Goal: Information Seeking & Learning: Learn about a topic

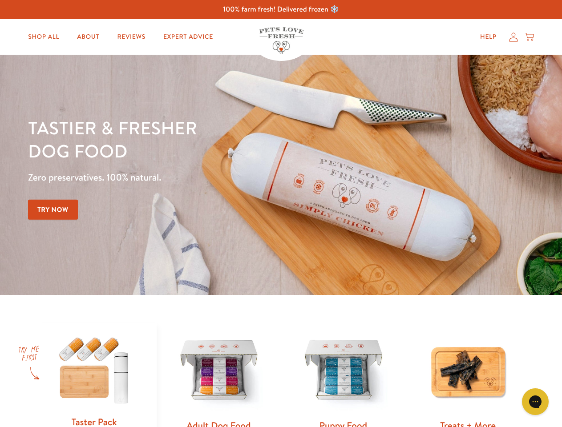
click at [281, 213] on div "Tastier & fresher dog food Zero preservatives. 100% natural. Try Now" at bounding box center [196, 174] width 337 height 117
click at [535, 401] on icon "Gorgias live chat" at bounding box center [534, 401] width 8 height 8
